Goal: Task Accomplishment & Management: Manage account settings

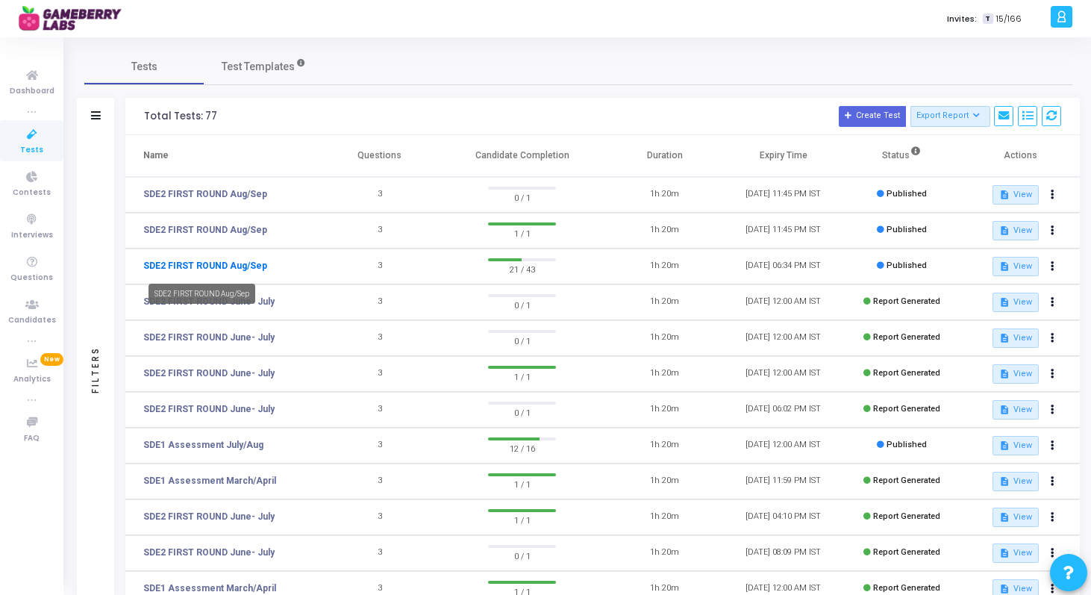
click at [216, 265] on link "SDE2 FIRST ROUND Aug/Sep" at bounding box center [205, 265] width 124 height 13
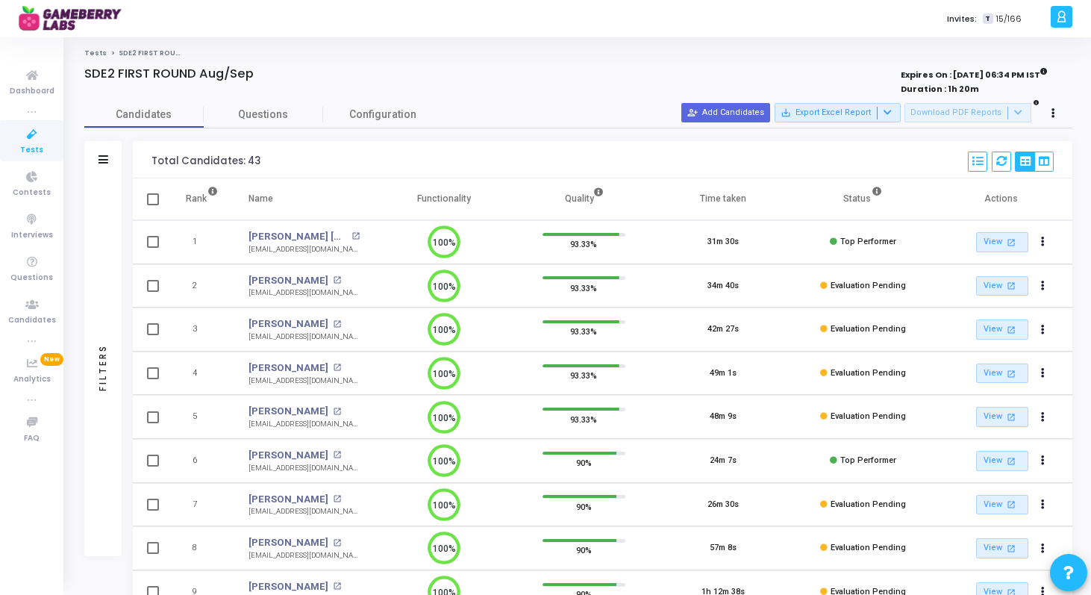
click at [295, 383] on div "[EMAIL_ADDRESS][DOMAIN_NAME]" at bounding box center [303, 380] width 111 height 11
copy tr "agrawalarpit1799@gmail.com 100%"
click at [39, 137] on icon at bounding box center [31, 134] width 31 height 19
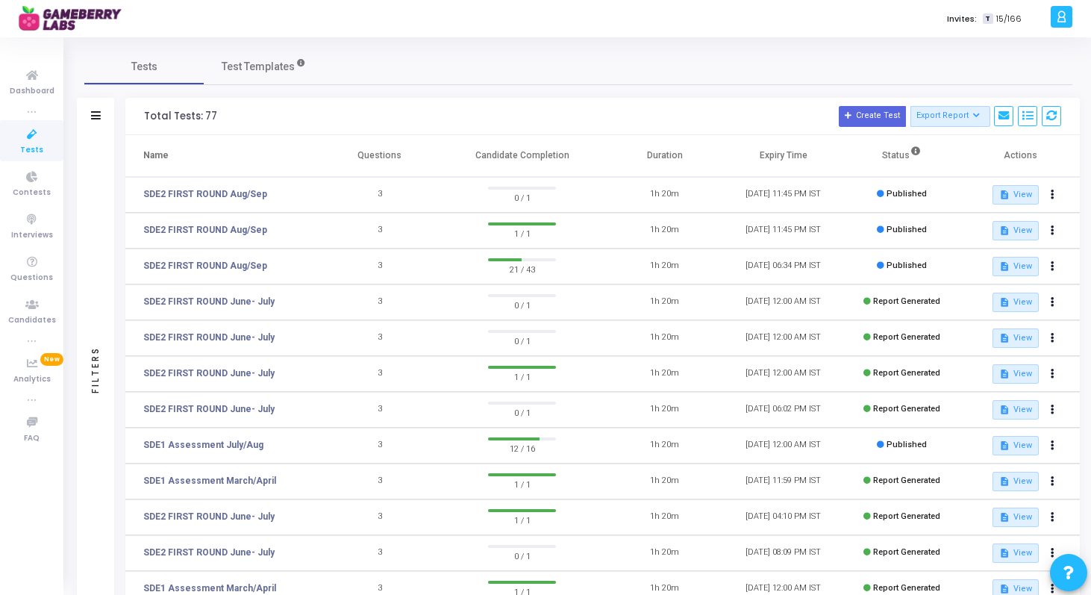
click at [690, 10] on div "Invites: T 15/166" at bounding box center [597, 18] width 897 height 37
click at [250, 263] on link "SDE2 FIRST ROUND Aug/Sep" at bounding box center [205, 265] width 124 height 13
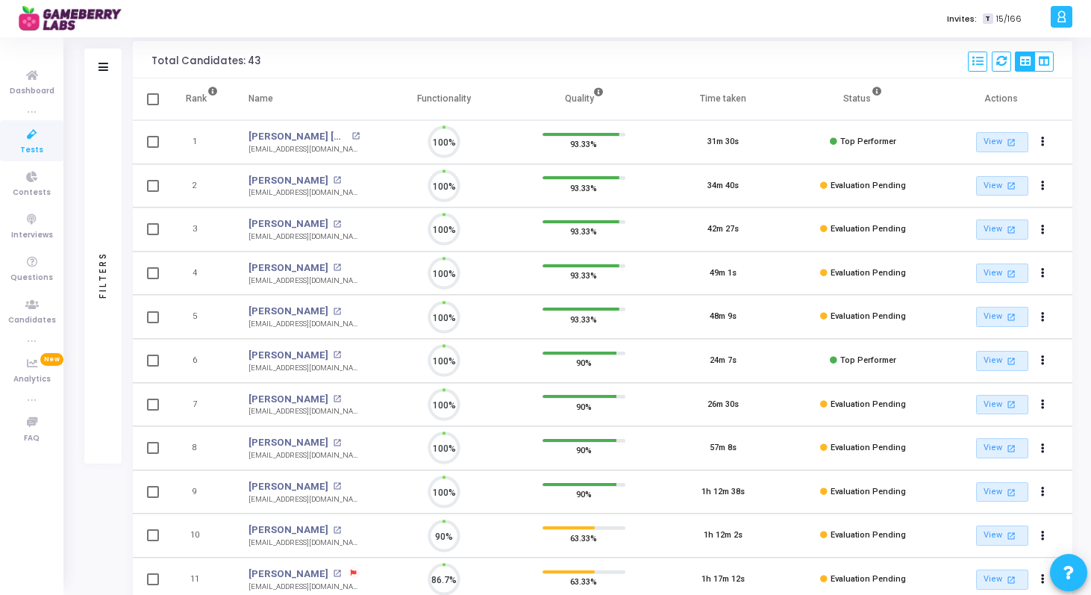
scroll to position [7, 7]
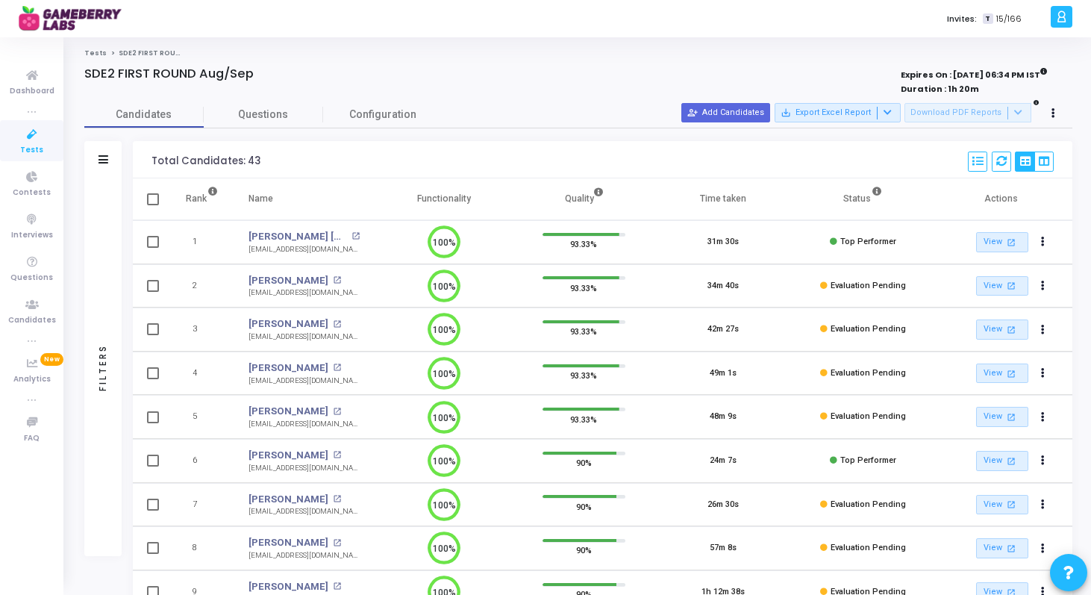
click at [44, 140] on icon at bounding box center [31, 134] width 31 height 19
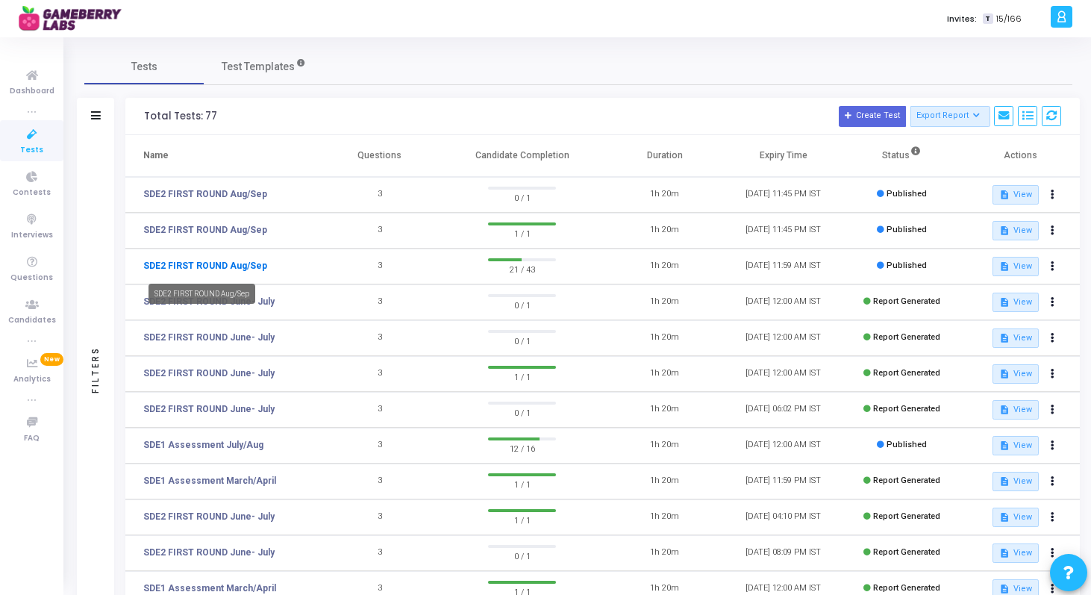
click at [249, 264] on link "SDE2 FIRST ROUND Aug/Sep" at bounding box center [205, 265] width 124 height 13
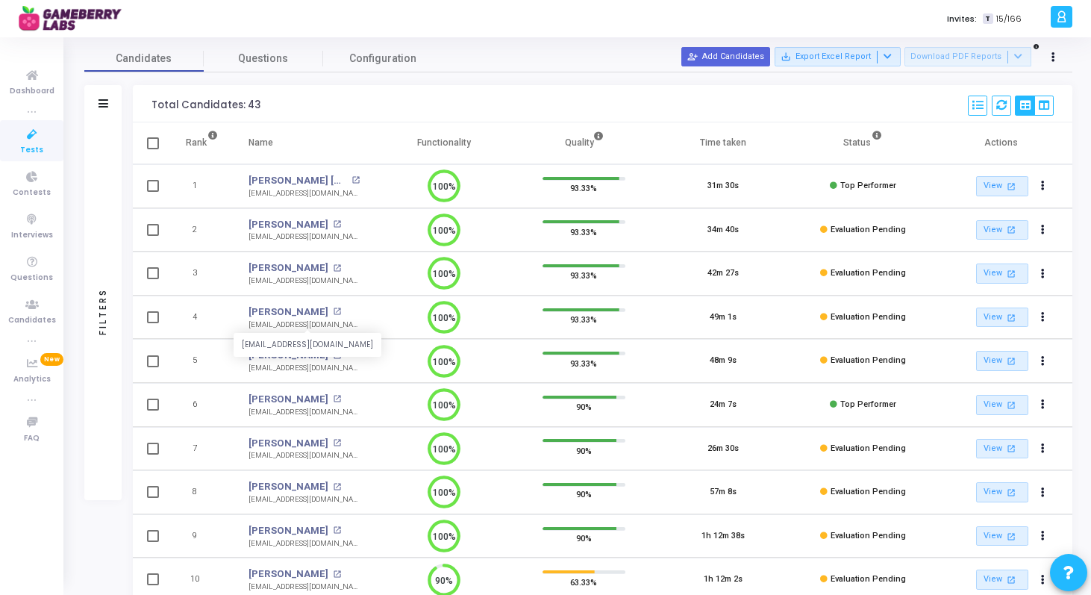
click at [290, 322] on div "[EMAIL_ADDRESS][DOMAIN_NAME]" at bounding box center [303, 324] width 111 height 11
copy tr "[EMAIL_ADDRESS][DOMAIN_NAME] [EMAIL_ADDRESS][DOMAIN_NAME] 100%"
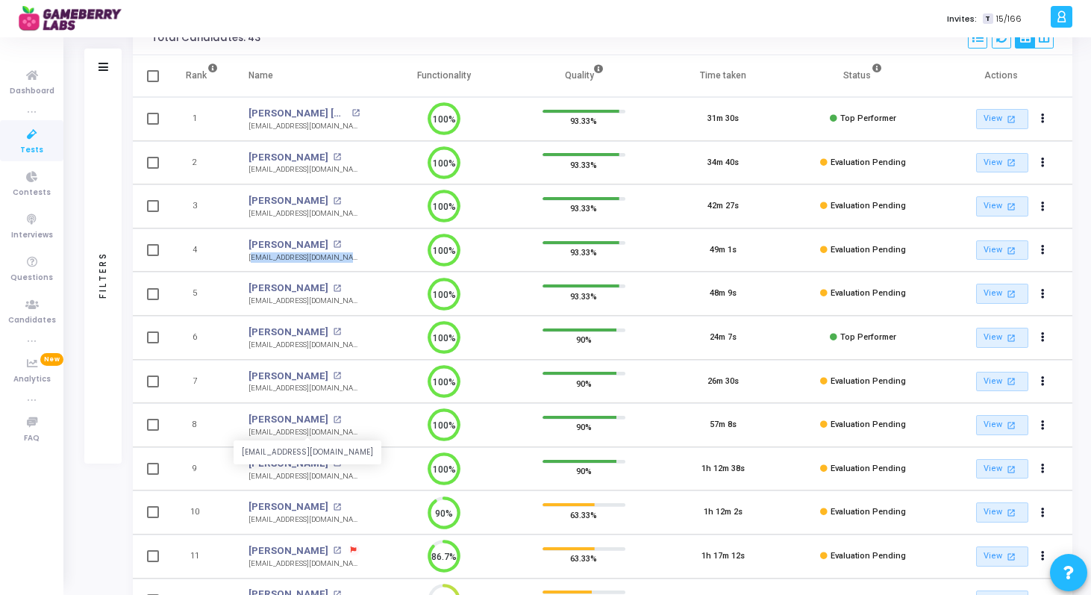
click at [286, 433] on div "[EMAIL_ADDRESS][DOMAIN_NAME]" at bounding box center [303, 432] width 111 height 11
click at [289, 433] on div "[EMAIL_ADDRESS][DOMAIN_NAME]" at bounding box center [303, 432] width 111 height 11
click at [283, 430] on div "[EMAIL_ADDRESS][DOMAIN_NAME]" at bounding box center [303, 432] width 111 height 11
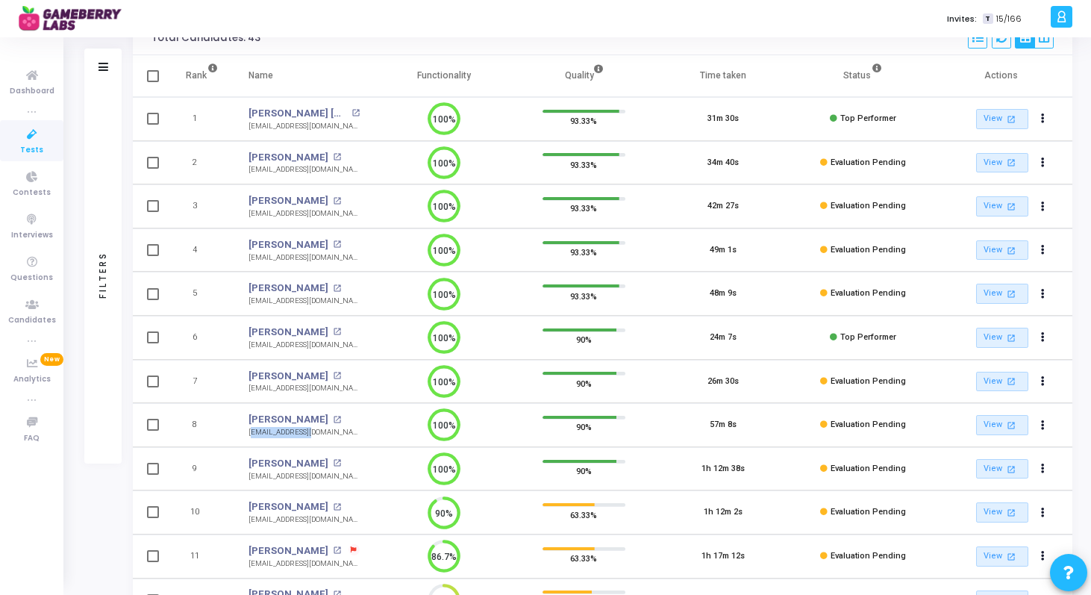
click at [283, 430] on div "[EMAIL_ADDRESS][DOMAIN_NAME]" at bounding box center [303, 432] width 111 height 11
copy tr "[EMAIL_ADDRESS][DOMAIN_NAME] 100%"
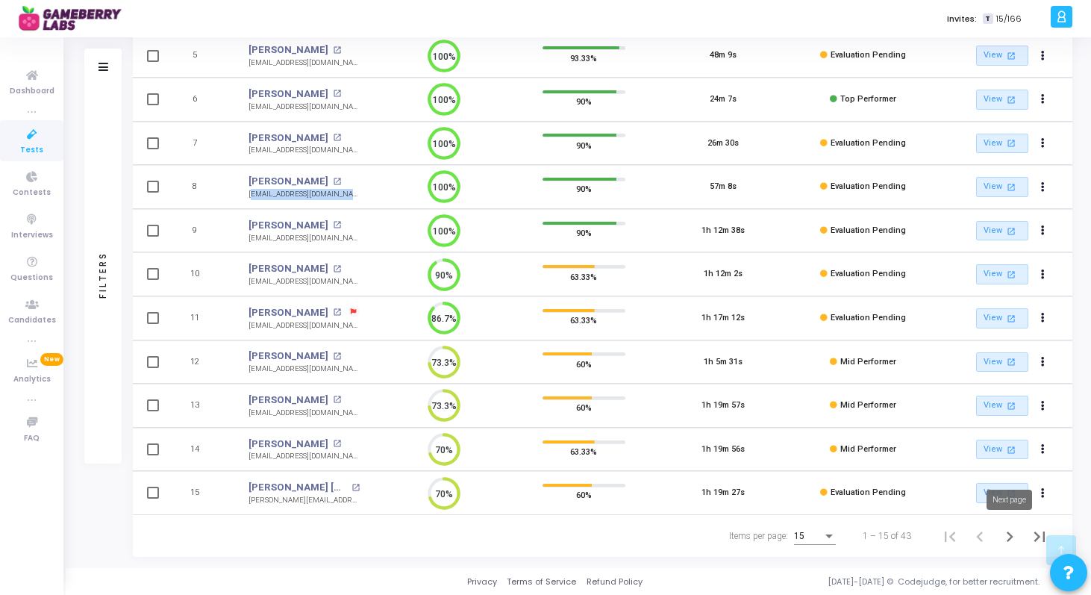
click at [1006, 530] on icon "Next page" at bounding box center [1009, 536] width 21 height 21
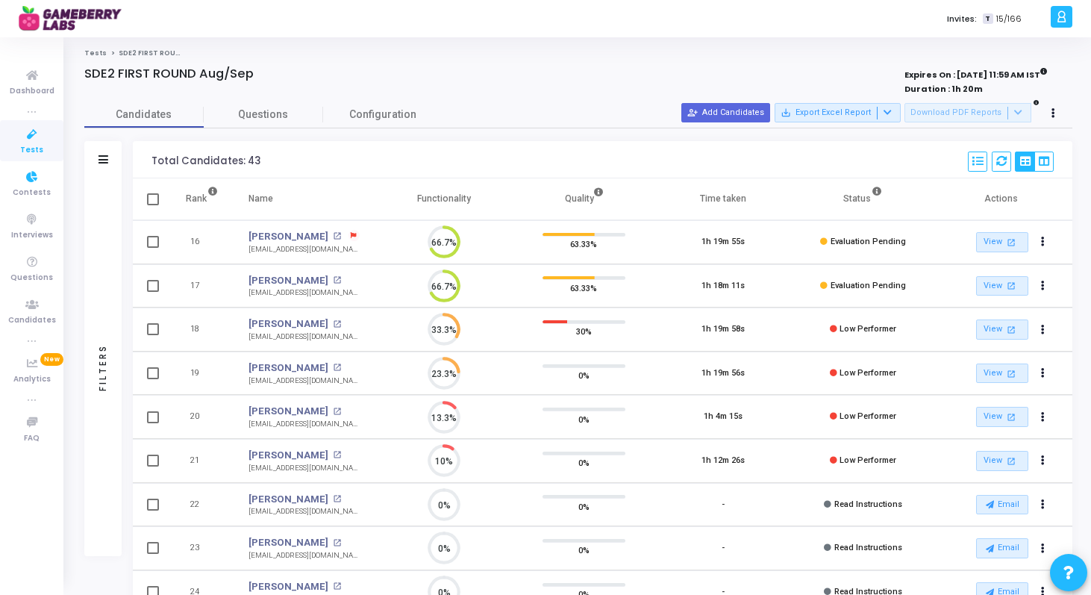
click at [31, 143] on icon at bounding box center [31, 134] width 31 height 19
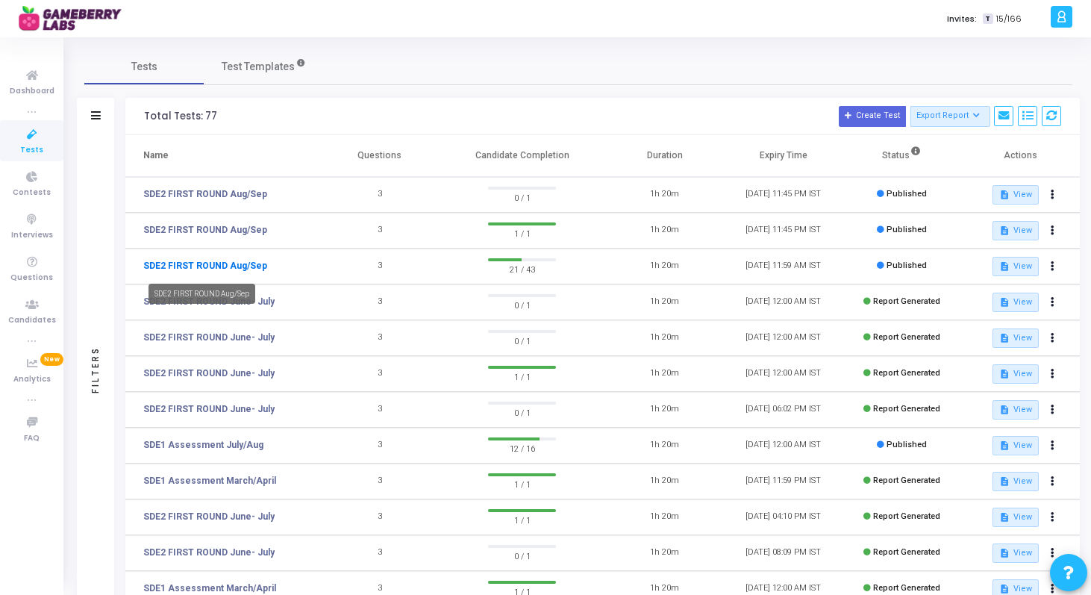
click at [224, 268] on link "SDE2 FIRST ROUND Aug/Sep" at bounding box center [205, 265] width 124 height 13
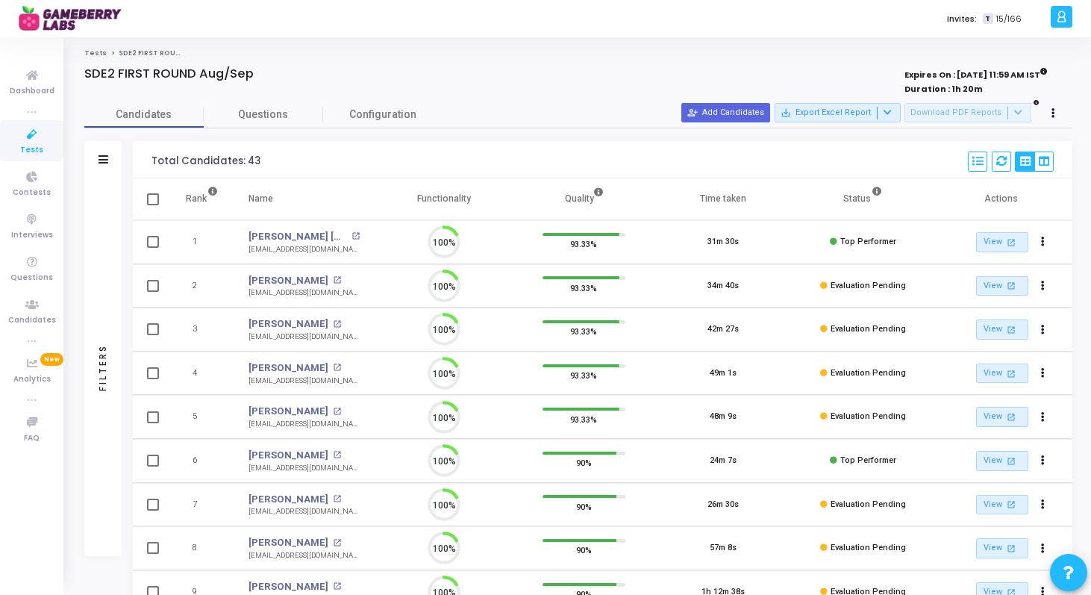
scroll to position [31, 38]
